Goal: Complete application form

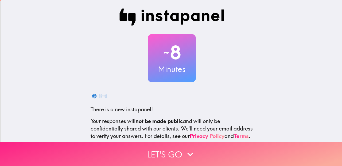
click at [167, 158] on button "Let's go" at bounding box center [171, 154] width 342 height 24
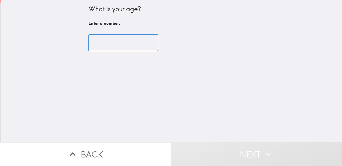
click at [115, 45] on input "number" at bounding box center [123, 43] width 70 height 17
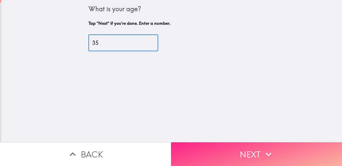
type input "35"
click at [235, 149] on button "Next" at bounding box center [256, 154] width 171 height 24
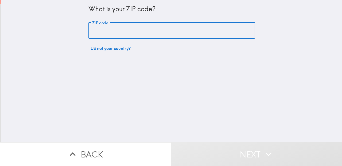
click at [145, 26] on input "ZIP code" at bounding box center [171, 30] width 167 height 17
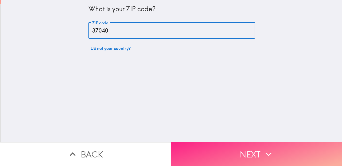
type input "37040"
click at [226, 153] on button "Next" at bounding box center [256, 154] width 171 height 24
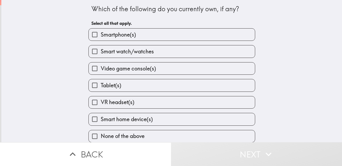
click at [131, 32] on span "Smartphone(s)" at bounding box center [118, 34] width 35 height 7
click at [101, 32] on input "Smartphone(s)" at bounding box center [95, 35] width 12 height 12
checkbox input "true"
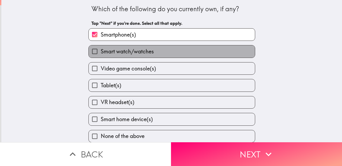
click at [127, 54] on span "Smart watch/watches" at bounding box center [127, 51] width 53 height 7
click at [101, 54] on input "Smart watch/watches" at bounding box center [95, 51] width 12 height 12
checkbox input "true"
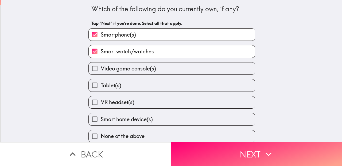
click at [125, 69] on span "Video game console(s)" at bounding box center [128, 68] width 55 height 7
click at [101, 69] on input "Video game console(s)" at bounding box center [95, 68] width 12 height 12
checkbox input "true"
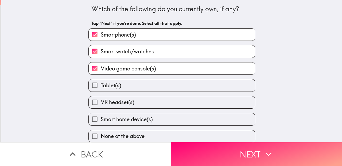
click at [124, 89] on label "Tablet(s)" at bounding box center [172, 85] width 166 height 12
click at [101, 89] on input "Tablet(s)" at bounding box center [95, 85] width 12 height 12
checkbox input "true"
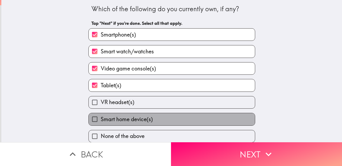
click at [118, 122] on span "Smart home device(s)" at bounding box center [127, 119] width 52 height 7
click at [101, 122] on input "Smart home device(s)" at bounding box center [95, 119] width 12 height 12
checkbox input "true"
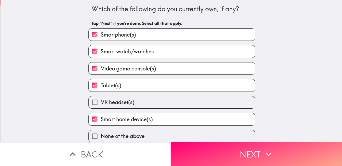
scroll to position [2, 0]
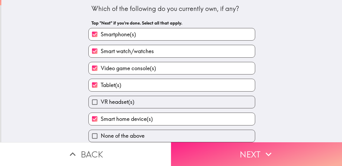
click at [218, 153] on button "Next" at bounding box center [256, 154] width 171 height 24
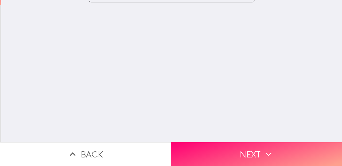
scroll to position [0, 0]
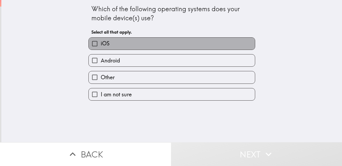
click at [134, 44] on label "iOS" at bounding box center [172, 44] width 166 height 12
click at [101, 44] on input "iOS" at bounding box center [95, 44] width 12 height 12
checkbox input "true"
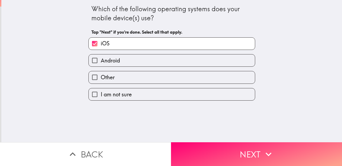
click at [152, 64] on label "Android" at bounding box center [172, 60] width 166 height 12
click at [101, 64] on input "Android" at bounding box center [95, 60] width 12 height 12
checkbox input "true"
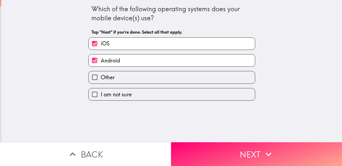
click at [213, 154] on button "Next" at bounding box center [256, 154] width 171 height 24
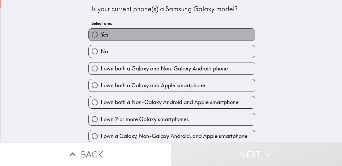
click at [112, 31] on label "Yes" at bounding box center [172, 35] width 166 height 12
click at [101, 31] on input "Yes" at bounding box center [95, 35] width 12 height 12
radio input "true"
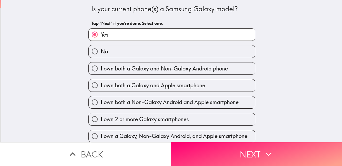
scroll to position [19, 0]
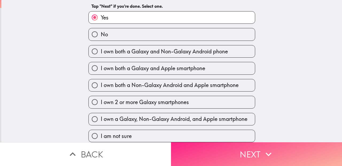
click at [217, 156] on button "Next" at bounding box center [256, 154] width 171 height 24
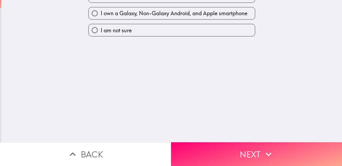
scroll to position [0, 0]
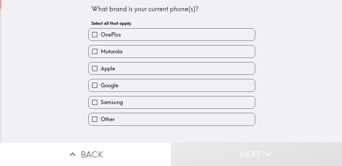
click at [120, 71] on label "Apple" at bounding box center [172, 68] width 166 height 12
click at [101, 71] on input "Apple" at bounding box center [95, 68] width 12 height 12
checkbox input "true"
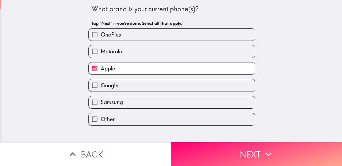
click at [139, 103] on label "Samsung" at bounding box center [172, 102] width 166 height 12
click at [101, 103] on input "Samsung" at bounding box center [95, 102] width 12 height 12
checkbox input "true"
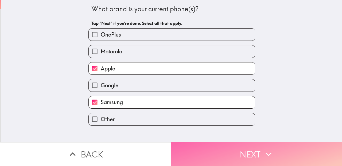
click at [221, 154] on button "Next" at bounding box center [256, 154] width 171 height 24
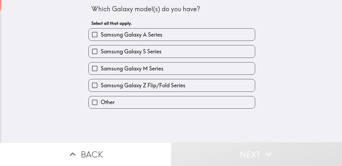
click at [149, 52] on span "Samsung Galaxy S Series" at bounding box center [131, 51] width 61 height 7
click at [101, 52] on input "Samsung Galaxy S Series" at bounding box center [95, 51] width 12 height 12
checkbox input "true"
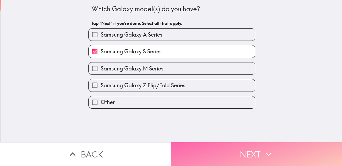
click at [220, 156] on button "Next" at bounding box center [256, 154] width 171 height 24
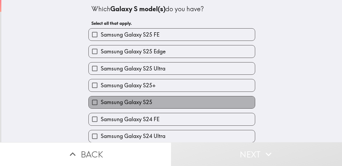
click at [144, 105] on span "Samsung Galaxy S25" at bounding box center [127, 102] width 52 height 7
click at [101, 105] on input "Samsung Galaxy S25" at bounding box center [95, 102] width 12 height 12
checkbox input "true"
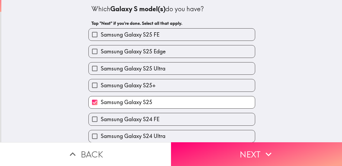
scroll to position [32, 0]
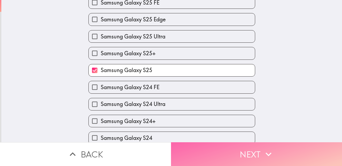
click at [220, 155] on button "Next" at bounding box center [256, 154] width 171 height 24
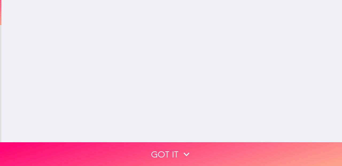
scroll to position [0, 0]
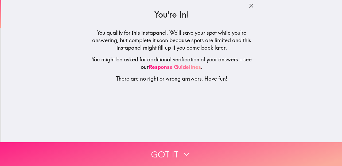
click at [217, 154] on button "Got it" at bounding box center [171, 154] width 342 height 24
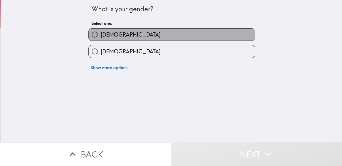
click at [120, 38] on label "[DEMOGRAPHIC_DATA]" at bounding box center [172, 35] width 166 height 12
click at [101, 38] on input "[DEMOGRAPHIC_DATA]" at bounding box center [95, 35] width 12 height 12
radio input "true"
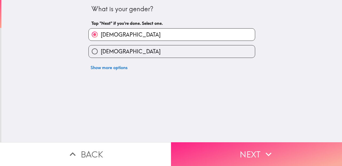
click at [208, 155] on button "Next" at bounding box center [256, 154] width 171 height 24
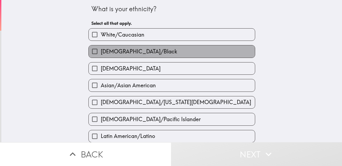
click at [132, 51] on span "[DEMOGRAPHIC_DATA]/Black" at bounding box center [139, 51] width 76 height 7
click at [101, 51] on input "[DEMOGRAPHIC_DATA]/Black" at bounding box center [95, 51] width 12 height 12
checkbox input "true"
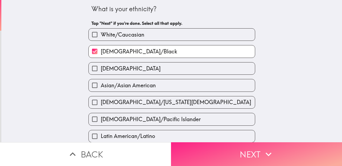
click at [213, 151] on button "Next" at bounding box center [256, 154] width 171 height 24
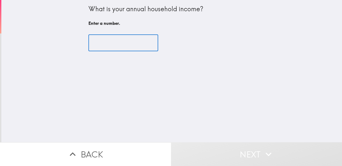
click at [114, 43] on input "number" at bounding box center [123, 43] width 70 height 17
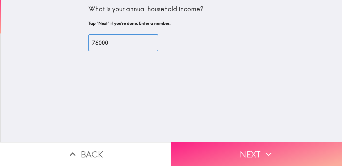
type input "76000"
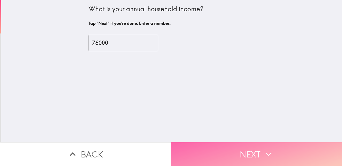
click at [226, 153] on button "Next" at bounding box center [256, 154] width 171 height 24
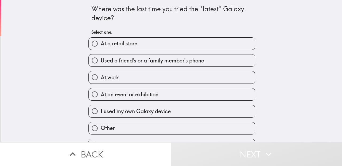
scroll to position [11, 0]
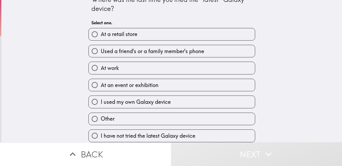
click at [119, 34] on span "At a retail store" at bounding box center [119, 33] width 37 height 7
click at [101, 34] on input "At a retail store" at bounding box center [95, 34] width 12 height 12
radio input "true"
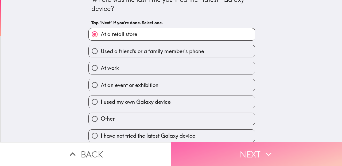
click at [213, 155] on button "Next" at bounding box center [256, 154] width 171 height 24
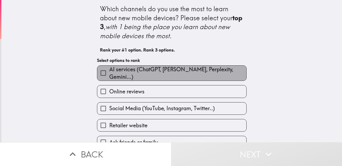
click at [121, 74] on span "AI services (ChatGPT, [PERSON_NAME], Perplexity, Gemini...)" at bounding box center [177, 73] width 137 height 15
click at [109, 74] on input "AI services (ChatGPT, [PERSON_NAME], Perplexity, Gemini...)" at bounding box center [103, 73] width 12 height 12
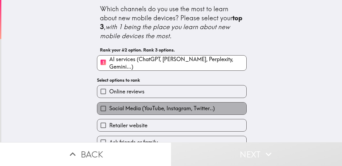
click at [128, 110] on span "Social Media (YouTube, Instagram, Twitter..)" at bounding box center [161, 108] width 105 height 7
click at [109, 110] on input "Social Media (YouTube, Instagram, Twitter..)" at bounding box center [103, 109] width 12 height 12
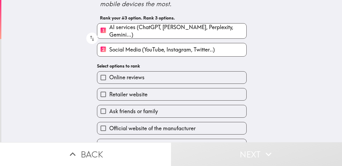
scroll to position [58, 0]
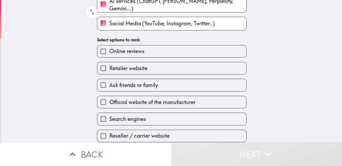
click at [135, 100] on span "Official website of the manufacturer" at bounding box center [152, 102] width 86 height 7
click at [109, 100] on input "Official website of the manufacturer" at bounding box center [103, 102] width 12 height 12
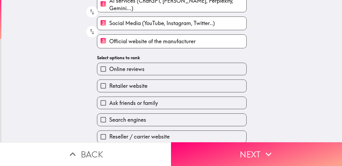
scroll to position [60, 0]
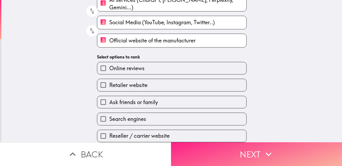
click at [230, 155] on button "Next" at bounding box center [256, 154] width 171 height 24
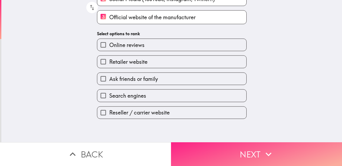
scroll to position [0, 0]
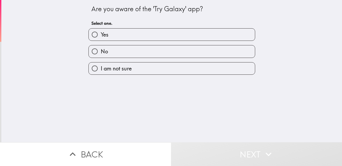
click at [113, 54] on label "No" at bounding box center [172, 51] width 166 height 12
click at [101, 54] on input "No" at bounding box center [95, 51] width 12 height 12
radio input "true"
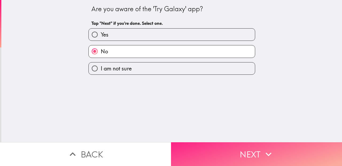
click at [242, 153] on button "Next" at bounding box center [256, 154] width 171 height 24
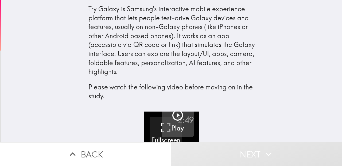
click at [179, 126] on h5 "Play" at bounding box center [177, 128] width 13 height 9
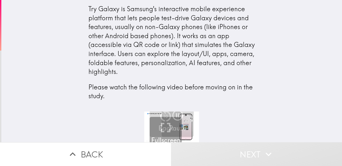
click at [162, 139] on h5 "Fullscreen" at bounding box center [165, 140] width 29 height 9
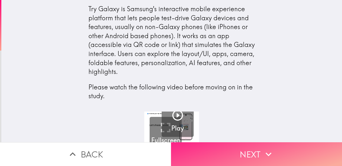
click at [245, 151] on button "Next" at bounding box center [256, 154] width 171 height 24
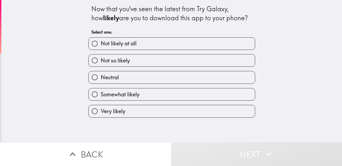
click at [115, 98] on span "Somewhat likely" at bounding box center [120, 94] width 39 height 7
click at [101, 98] on input "Somewhat likely" at bounding box center [95, 94] width 12 height 12
radio input "true"
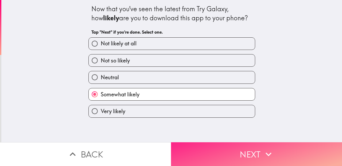
click at [221, 160] on button "Next" at bounding box center [256, 154] width 171 height 24
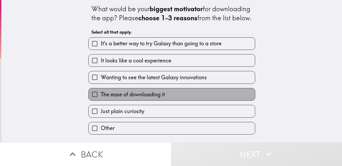
click at [146, 98] on span "The ease of downloading it" at bounding box center [133, 94] width 64 height 7
click at [101, 100] on input "The ease of downloading it" at bounding box center [95, 94] width 12 height 12
checkbox input "true"
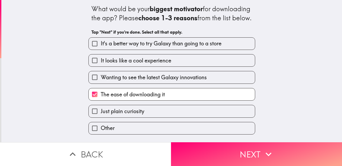
click at [126, 47] on span "It's a better way to try Galaxy than going to a store" at bounding box center [161, 43] width 121 height 7
click at [101, 50] on input "It's a better way to try Galaxy than going to a store" at bounding box center [95, 44] width 12 height 12
checkbox input "true"
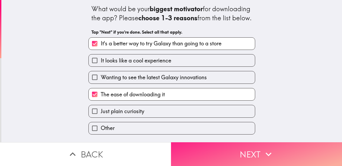
click at [220, 159] on button "Next" at bounding box center [256, 154] width 171 height 24
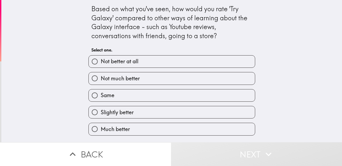
click at [137, 117] on label "Slightly better" at bounding box center [172, 112] width 166 height 12
click at [101, 117] on input "Slightly better" at bounding box center [95, 112] width 12 height 12
radio input "true"
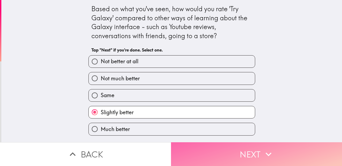
click at [204, 152] on button "Next" at bounding box center [256, 154] width 171 height 24
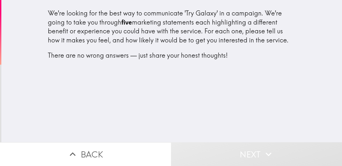
click at [176, 112] on div "We're looking for the best way to communicate 'Try Galaxy' in a campaign. We're…" at bounding box center [171, 71] width 340 height 142
click at [157, 77] on div "We're looking for the best way to communicate 'Try Galaxy' in a campaign. We're…" at bounding box center [171, 71] width 340 height 142
click at [123, 91] on div "We're looking for the best way to communicate 'Try Galaxy' in a campaign. We're…" at bounding box center [171, 71] width 340 height 142
click at [92, 33] on div "We're looking for the best way to communicate 'Try Galaxy' in a campaign. We're…" at bounding box center [172, 34] width 248 height 51
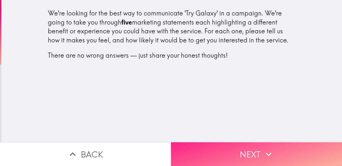
click at [223, 158] on button "Next" at bounding box center [256, 154] width 171 height 24
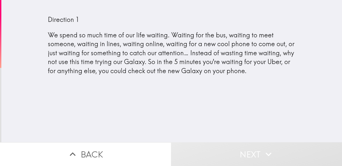
click at [156, 62] on div "Direction 1 We spend so much time of our life waiting. Waiting for the bus, wai…" at bounding box center [172, 45] width 248 height 60
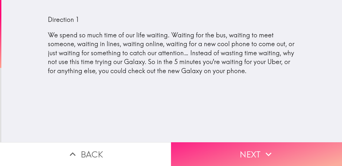
click at [214, 153] on button "Next" at bounding box center [256, 154] width 171 height 24
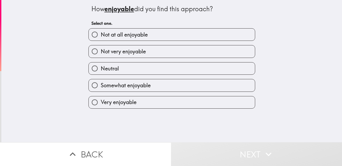
click at [133, 84] on span "Somewhat enjoyable" at bounding box center [126, 85] width 50 height 7
click at [101, 84] on input "Somewhat enjoyable" at bounding box center [95, 85] width 12 height 12
radio input "true"
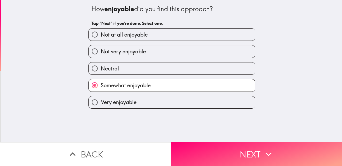
click at [201, 155] on button "Next" at bounding box center [256, 154] width 171 height 24
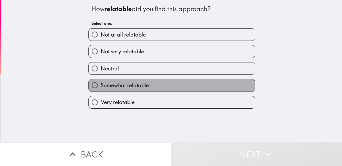
click at [138, 86] on span "Somewhat relatable" at bounding box center [125, 85] width 48 height 7
click at [101, 86] on input "Somewhat relatable" at bounding box center [95, 85] width 12 height 12
radio input "true"
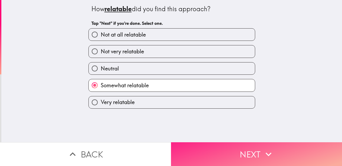
click at [210, 153] on button "Next" at bounding box center [256, 154] width 171 height 24
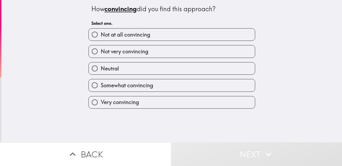
click at [134, 87] on span "Somewhat convincing" at bounding box center [127, 85] width 52 height 7
click at [101, 87] on input "Somewhat convincing" at bounding box center [95, 85] width 12 height 12
radio input "true"
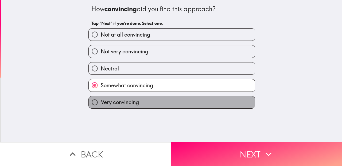
click at [163, 100] on label "Very convincing" at bounding box center [172, 102] width 166 height 12
click at [101, 100] on input "Very convincing" at bounding box center [95, 102] width 12 height 12
radio input "true"
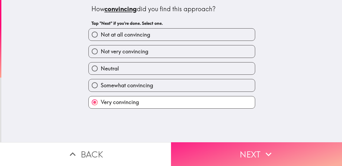
click at [187, 150] on button "Next" at bounding box center [256, 154] width 171 height 24
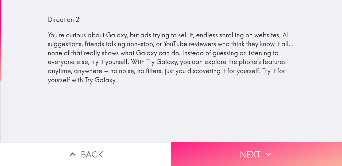
click at [255, 151] on button "Next" at bounding box center [256, 154] width 171 height 24
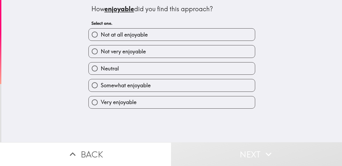
click at [145, 101] on label "Very enjoyable" at bounding box center [172, 102] width 166 height 12
click at [101, 101] on input "Very enjoyable" at bounding box center [95, 102] width 12 height 12
radio input "true"
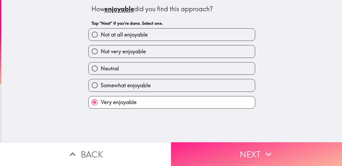
click at [219, 157] on button "Next" at bounding box center [256, 154] width 171 height 24
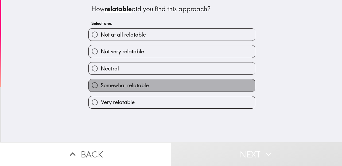
click at [152, 88] on label "Somewhat relatable" at bounding box center [172, 85] width 166 height 12
click at [101, 88] on input "Somewhat relatable" at bounding box center [95, 85] width 12 height 12
radio input "true"
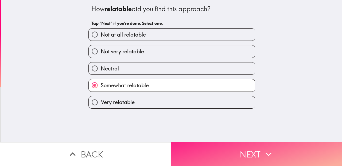
click at [222, 152] on button "Next" at bounding box center [256, 154] width 171 height 24
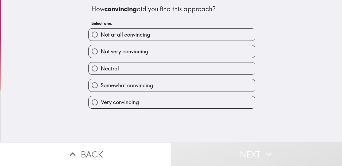
click at [155, 104] on label "Very convincing" at bounding box center [172, 102] width 166 height 12
click at [101, 104] on input "Very convincing" at bounding box center [95, 102] width 12 height 12
radio input "true"
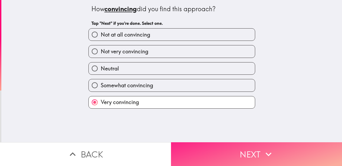
click at [219, 153] on button "Next" at bounding box center [256, 154] width 171 height 24
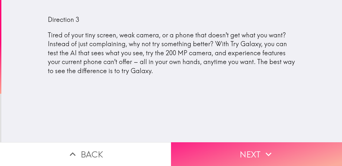
click at [233, 152] on button "Next" at bounding box center [256, 154] width 171 height 24
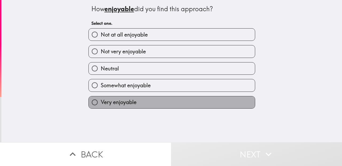
click at [161, 104] on label "Very enjoyable" at bounding box center [172, 102] width 166 height 12
click at [101, 104] on input "Very enjoyable" at bounding box center [95, 102] width 12 height 12
radio input "true"
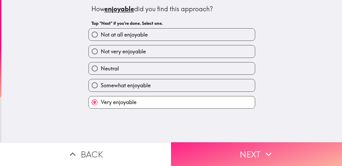
click at [214, 149] on button "Next" at bounding box center [256, 154] width 171 height 24
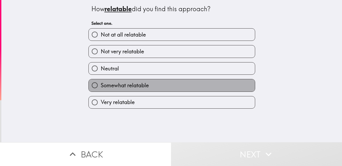
click at [156, 90] on label "Somewhat relatable" at bounding box center [172, 85] width 166 height 12
click at [101, 90] on input "Somewhat relatable" at bounding box center [95, 85] width 12 height 12
radio input "true"
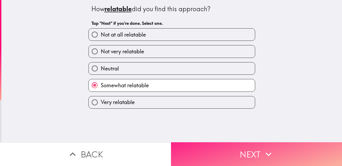
click at [209, 150] on button "Next" at bounding box center [256, 154] width 171 height 24
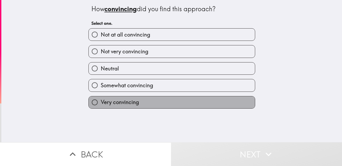
click at [139, 106] on span "Very convincing" at bounding box center [120, 102] width 38 height 7
click at [101, 106] on input "Very convincing" at bounding box center [95, 102] width 12 height 12
radio input "true"
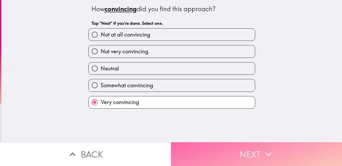
click at [210, 154] on button "Next" at bounding box center [256, 154] width 171 height 24
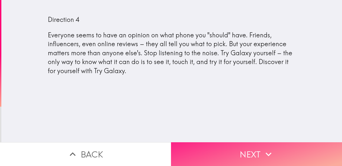
click at [225, 159] on button "Next" at bounding box center [256, 154] width 171 height 24
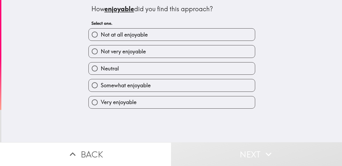
click at [153, 105] on label "Very enjoyable" at bounding box center [172, 102] width 166 height 12
click at [101, 105] on input "Very enjoyable" at bounding box center [95, 102] width 12 height 12
radio input "true"
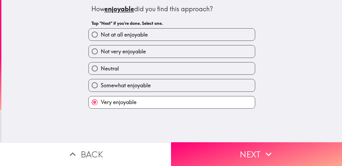
drag, startPoint x: 211, startPoint y: 146, endPoint x: 180, endPoint y: 114, distance: 45.5
click at [212, 146] on button "Next" at bounding box center [256, 154] width 171 height 24
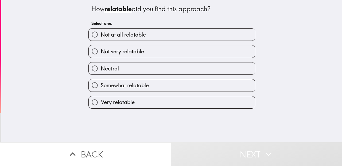
click at [162, 94] on div "Very relatable" at bounding box center [169, 100] width 171 height 17
click at [165, 88] on label "Somewhat relatable" at bounding box center [172, 85] width 166 height 12
click at [101, 88] on input "Somewhat relatable" at bounding box center [95, 85] width 12 height 12
radio input "true"
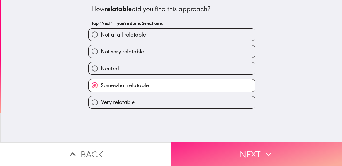
click at [200, 153] on button "Next" at bounding box center [256, 154] width 171 height 24
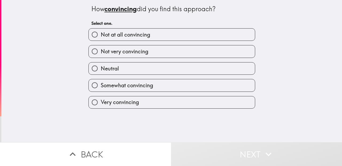
click at [156, 85] on label "Somewhat convincing" at bounding box center [172, 85] width 166 height 12
click at [101, 85] on input "Somewhat convincing" at bounding box center [95, 85] width 12 height 12
radio input "true"
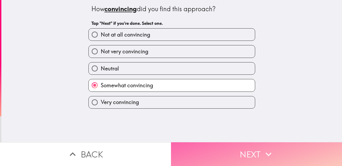
click at [210, 151] on button "Next" at bounding box center [256, 154] width 171 height 24
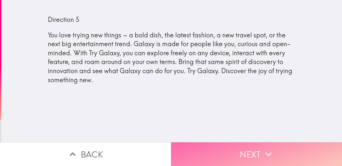
click at [275, 156] on button "Next" at bounding box center [256, 154] width 171 height 24
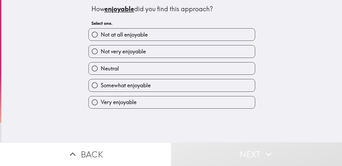
click at [165, 103] on label "Very enjoyable" at bounding box center [172, 102] width 166 height 12
click at [101, 103] on input "Very enjoyable" at bounding box center [95, 102] width 12 height 12
radio input "true"
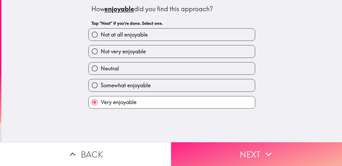
click at [239, 151] on button "Next" at bounding box center [256, 154] width 171 height 24
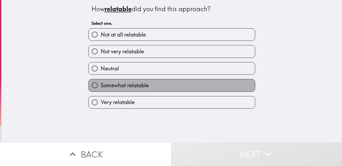
click at [163, 87] on label "Somewhat relatable" at bounding box center [172, 85] width 166 height 12
click at [101, 87] on input "Somewhat relatable" at bounding box center [95, 85] width 12 height 12
radio input "true"
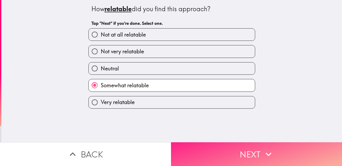
click at [232, 156] on button "Next" at bounding box center [256, 154] width 171 height 24
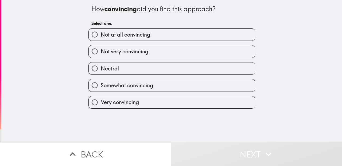
click at [108, 103] on span "Very convincing" at bounding box center [120, 102] width 38 height 7
click at [101, 103] on input "Very convincing" at bounding box center [95, 102] width 12 height 12
radio input "true"
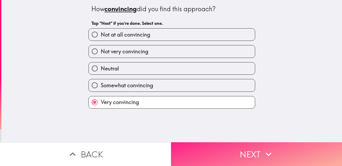
click at [215, 147] on button "Next" at bounding box center [256, 154] width 171 height 24
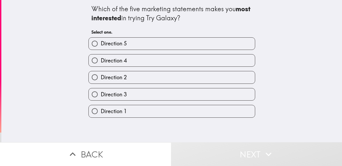
click at [136, 76] on label "Direction 2" at bounding box center [172, 77] width 166 height 12
click at [101, 76] on input "Direction 2" at bounding box center [95, 77] width 12 height 12
radio input "true"
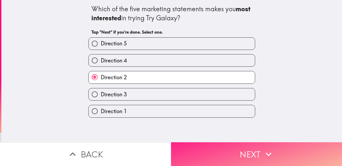
click at [214, 153] on button "Next" at bounding box center [256, 154] width 171 height 24
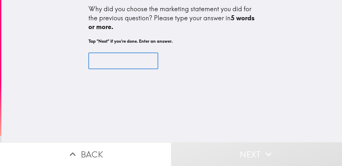
click at [111, 60] on input "text" at bounding box center [123, 61] width 70 height 17
type input "5"
click at [119, 67] on input "text" at bounding box center [123, 61] width 70 height 17
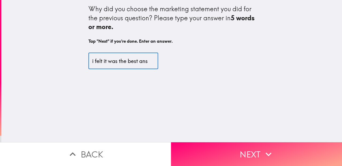
click at [145, 61] on input "i felt it was the best ans" at bounding box center [123, 61] width 70 height 17
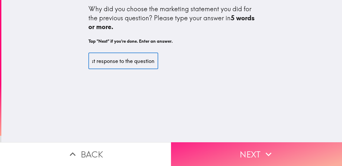
type input "i felt it was the best response to the question"
click at [239, 149] on button "Next" at bounding box center [256, 154] width 171 height 24
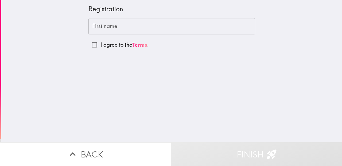
click at [93, 46] on input "I agree to the Terms ." at bounding box center [94, 45] width 12 height 12
checkbox input "true"
click at [107, 29] on input "First name" at bounding box center [171, 26] width 167 height 17
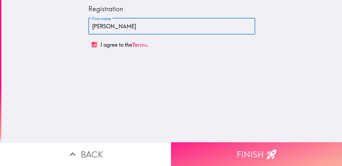
type input "[PERSON_NAME]"
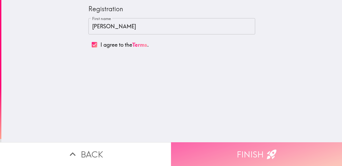
click at [235, 148] on button "Finish" at bounding box center [256, 154] width 171 height 24
